Goal: Task Accomplishment & Management: Manage account settings

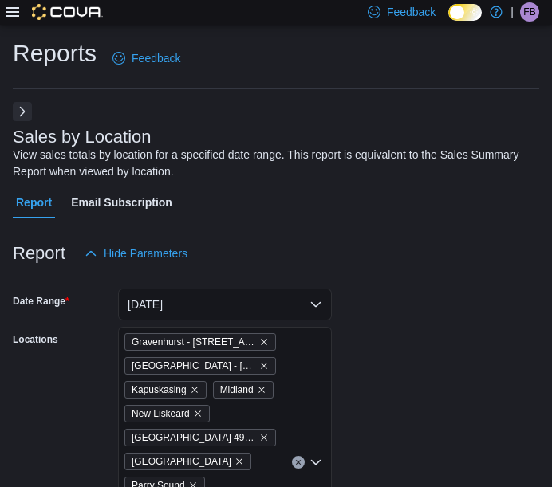
scroll to position [785, 0]
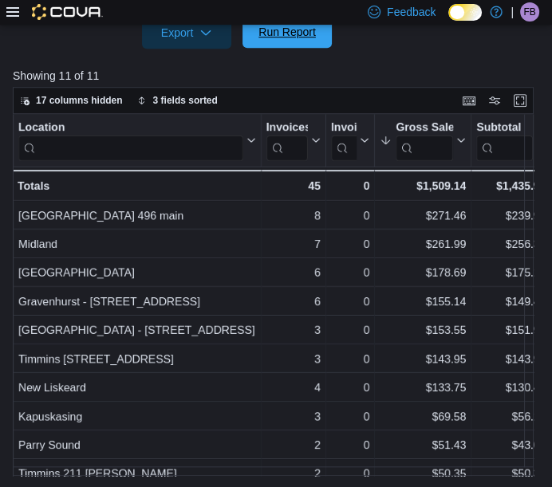
click at [295, 42] on span "Run Report" at bounding box center [287, 32] width 70 height 32
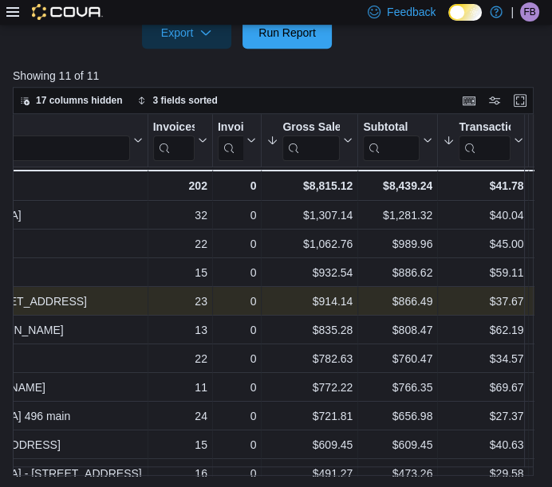
scroll to position [0, 0]
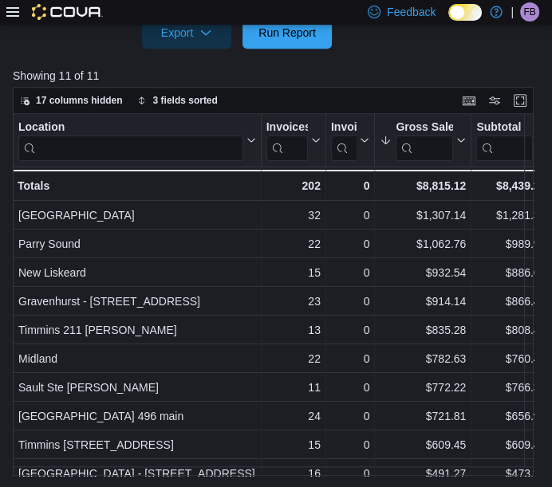
click at [15, 10] on icon at bounding box center [12, 12] width 13 height 13
click at [280, 35] on span "Run Report" at bounding box center [286, 32] width 57 height 16
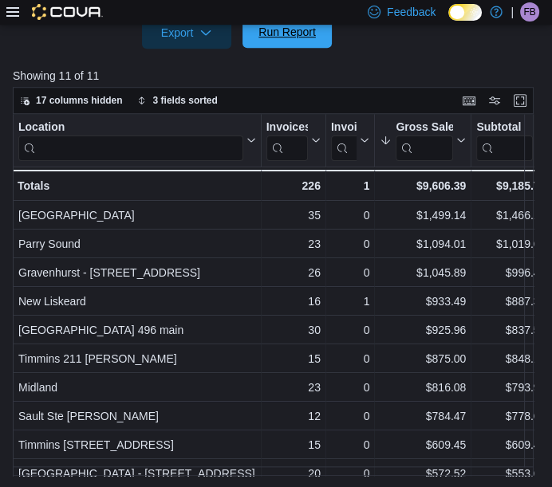
click at [280, 35] on span "Run Report" at bounding box center [286, 32] width 57 height 16
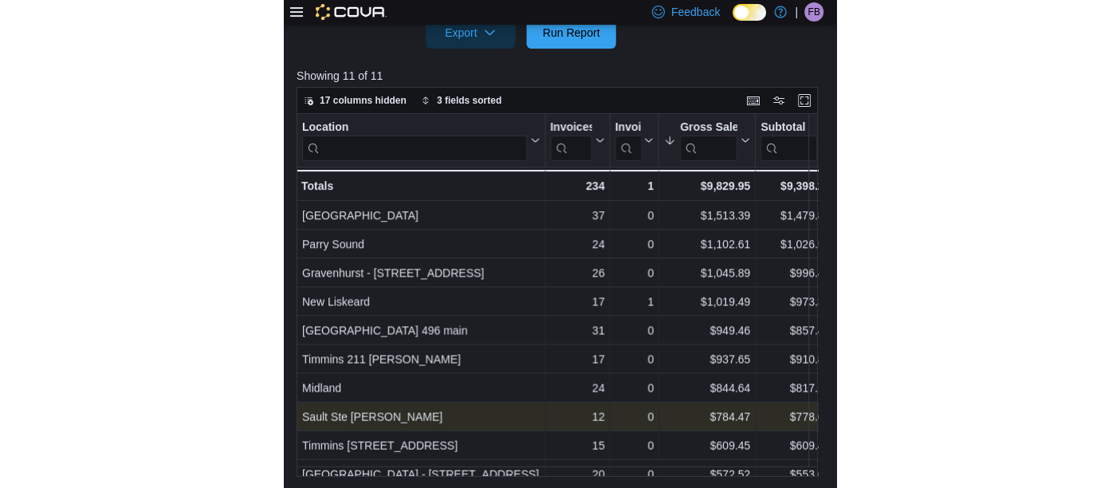
scroll to position [769, 0]
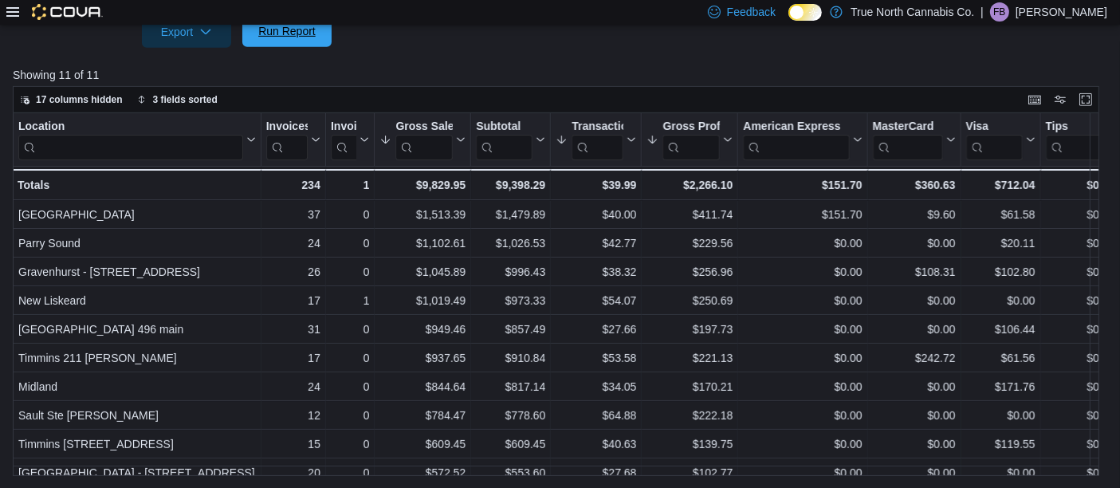
click at [285, 29] on span "Run Report" at bounding box center [286, 31] width 57 height 16
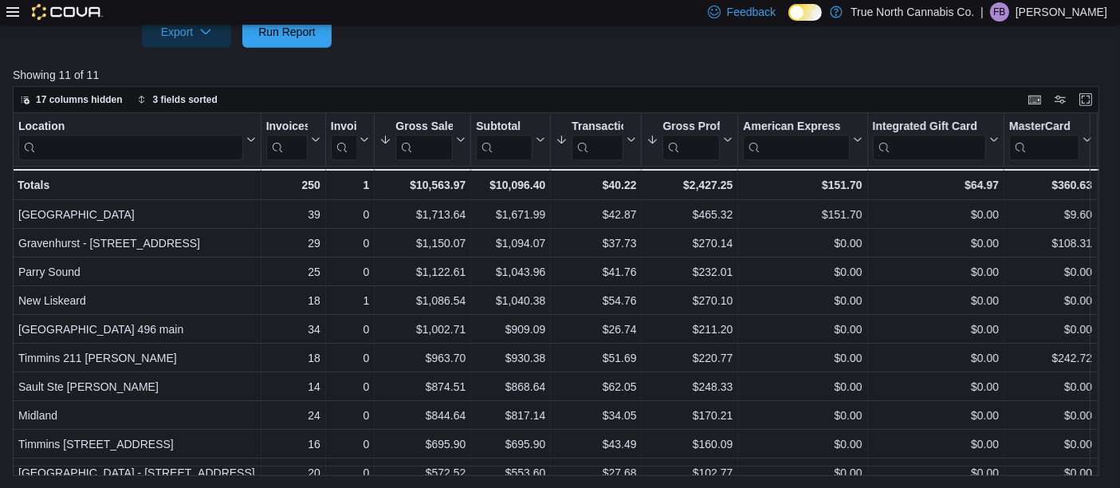
click at [551, 11] on p "Felix Brining" at bounding box center [1062, 11] width 92 height 19
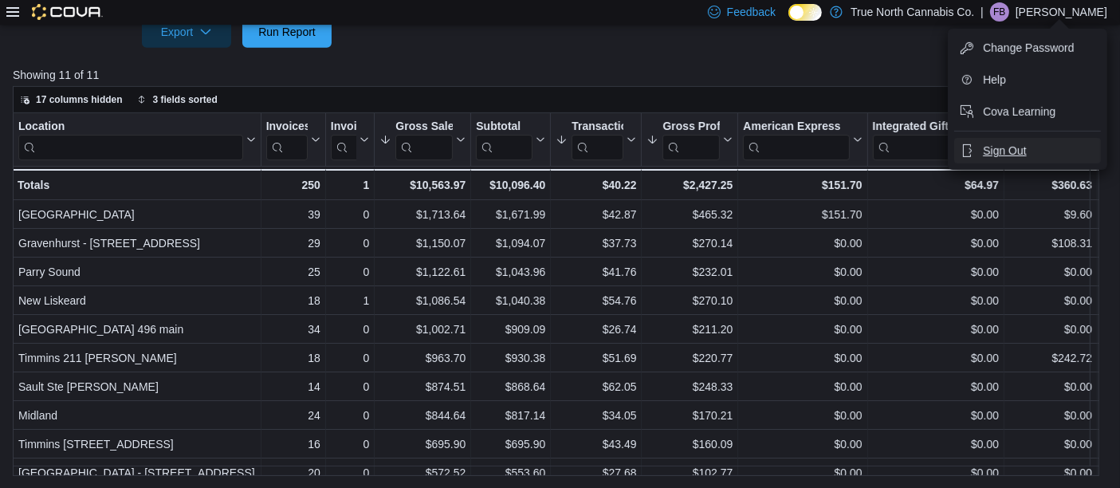
click at [551, 151] on span "Sign Out" at bounding box center [1004, 151] width 43 height 16
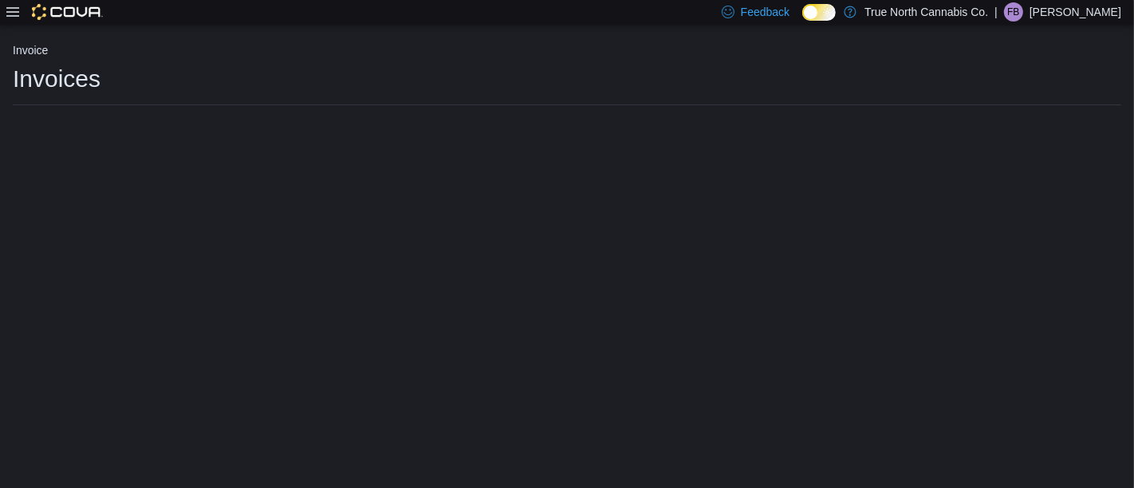
click at [1095, 10] on p "[PERSON_NAME]" at bounding box center [1075, 11] width 92 height 19
click at [1017, 147] on span "Sign Out" at bounding box center [1018, 150] width 43 height 16
